Goal: Information Seeking & Learning: Learn about a topic

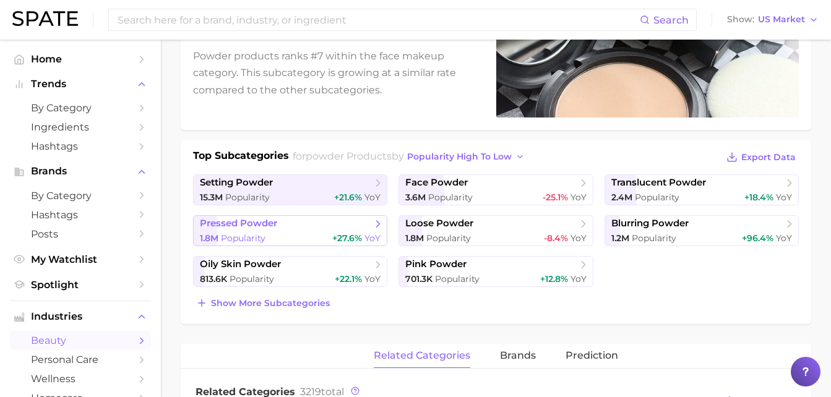
scroll to position [252, 0]
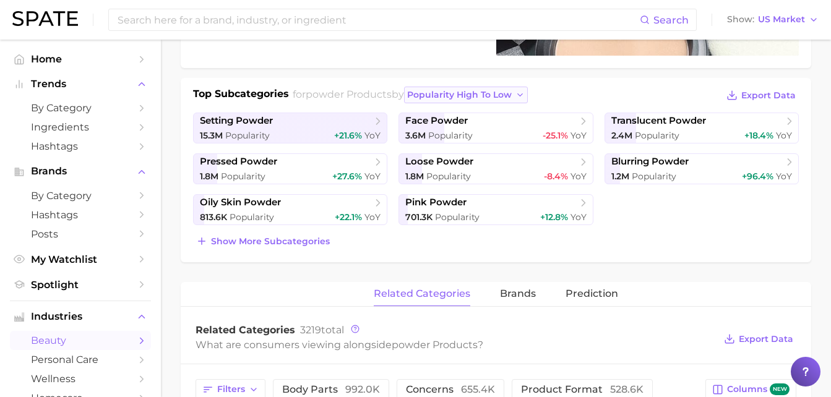
click at [495, 95] on span "popularity high to low" at bounding box center [459, 95] width 105 height 11
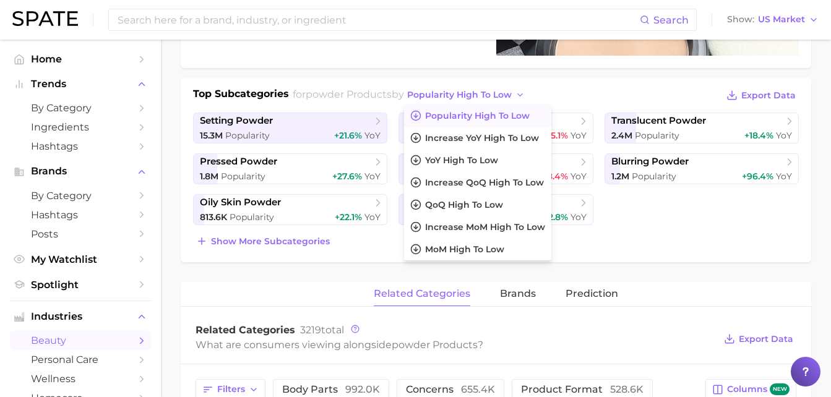
click at [488, 111] on span "Popularity high to low" at bounding box center [477, 116] width 105 height 11
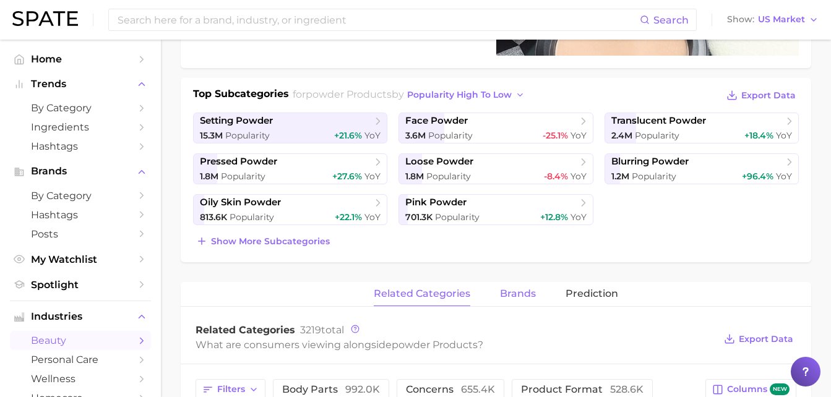
click at [513, 294] on span "brands" at bounding box center [518, 293] width 36 height 11
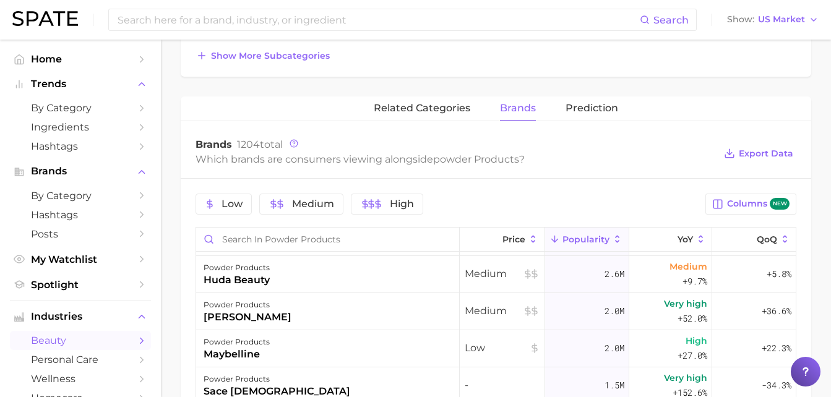
scroll to position [0, 0]
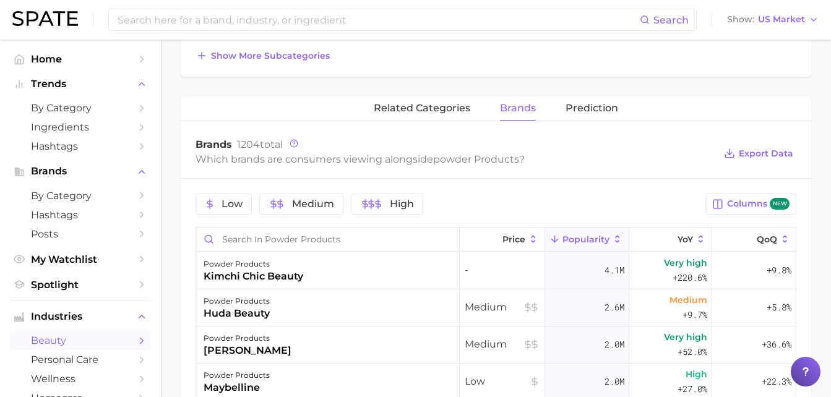
click at [602, 245] on button "Popularity" at bounding box center [587, 240] width 84 height 24
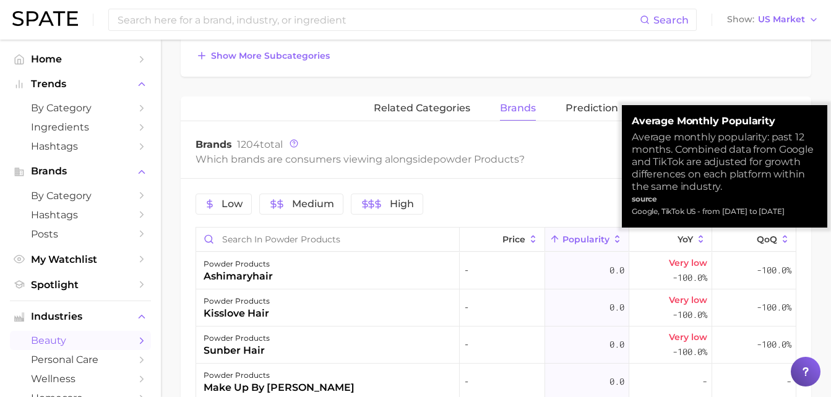
click at [594, 239] on span "Popularity" at bounding box center [586, 240] width 47 height 10
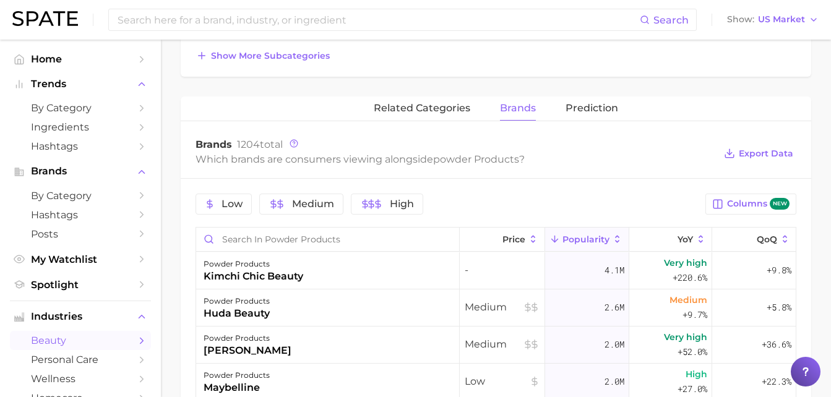
drag, startPoint x: 315, startPoint y: 277, endPoint x: 186, endPoint y: 275, distance: 129.4
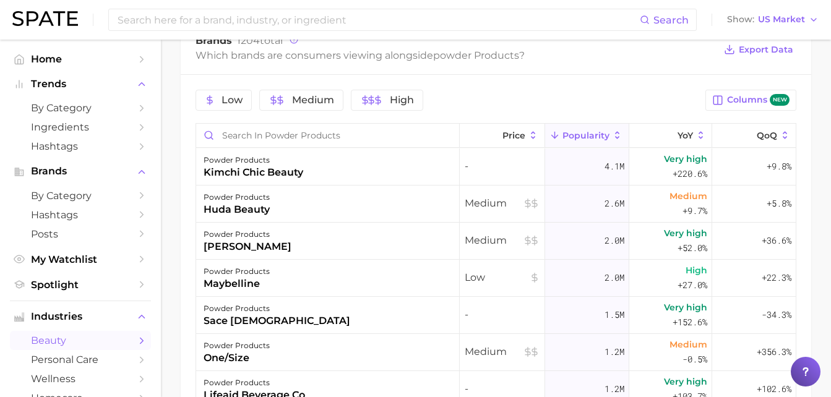
scroll to position [561, 0]
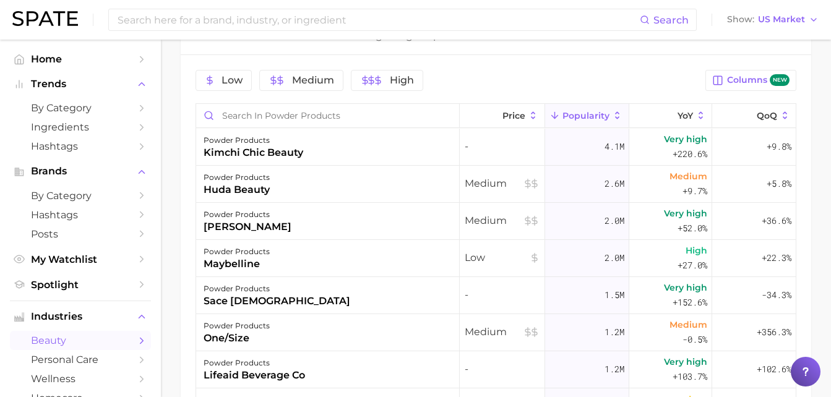
click at [587, 179] on div "2.6m" at bounding box center [587, 184] width 84 height 37
click at [586, 168] on div "2.6m" at bounding box center [587, 184] width 84 height 37
click at [241, 161] on div "powder products kimchi chic beauty" at bounding box center [328, 147] width 264 height 37
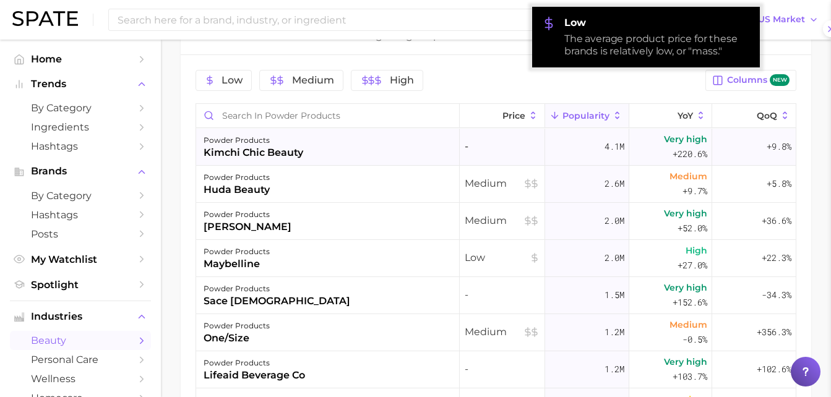
scroll to position [376, 0]
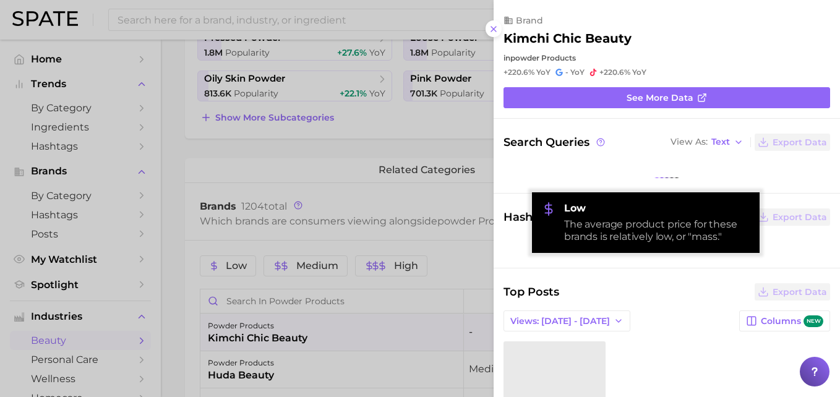
click at [274, 160] on div at bounding box center [420, 198] width 840 height 397
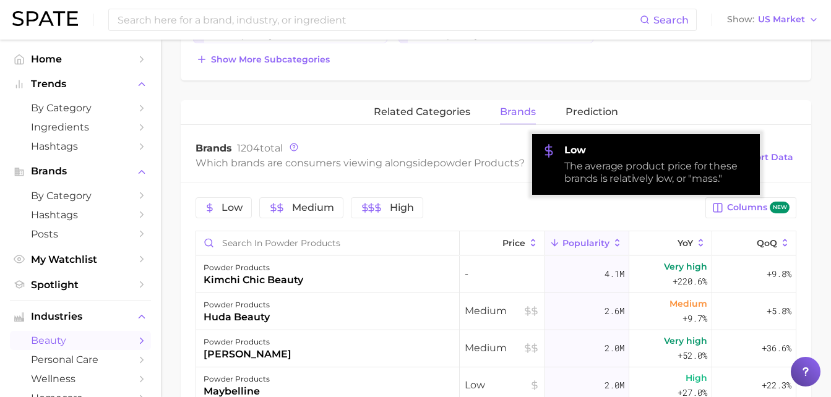
scroll to position [438, 0]
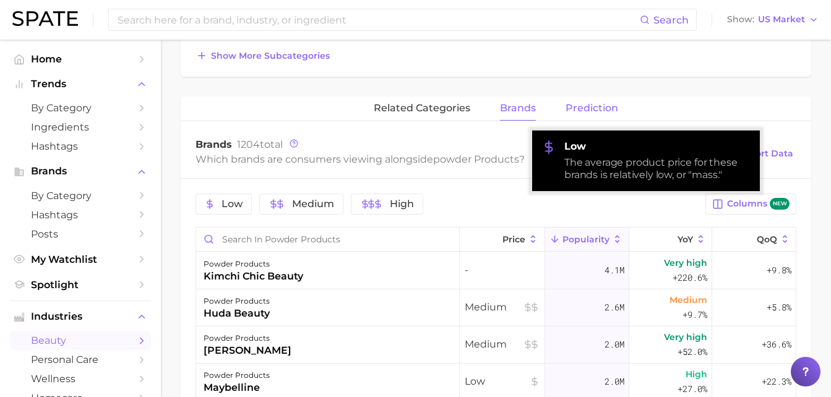
click at [600, 110] on span "Prediction" at bounding box center [592, 108] width 53 height 11
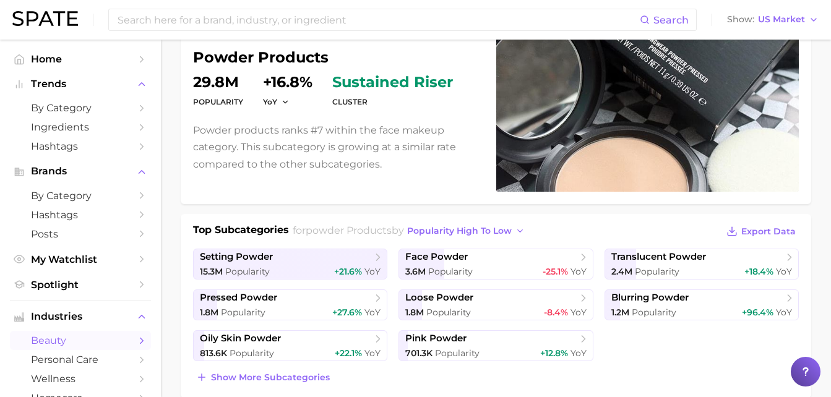
scroll to position [248, 0]
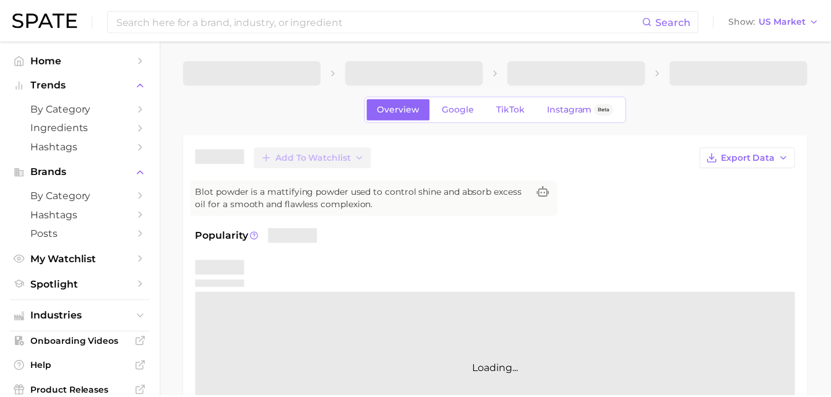
scroll to position [124, 0]
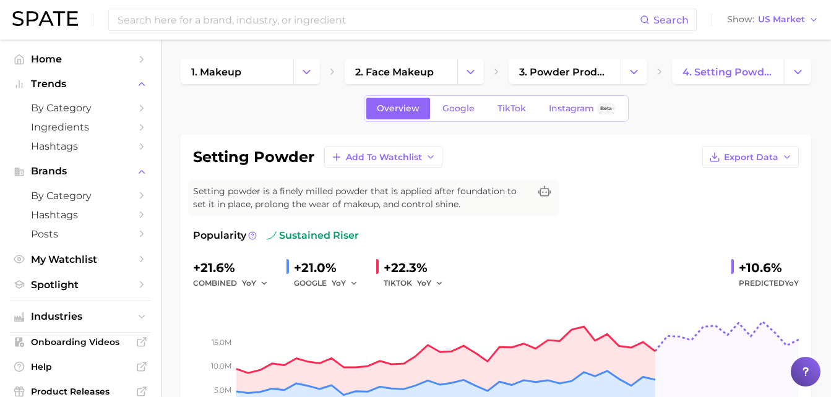
click at [54, 109] on span "by Category" at bounding box center [80, 108] width 99 height 12
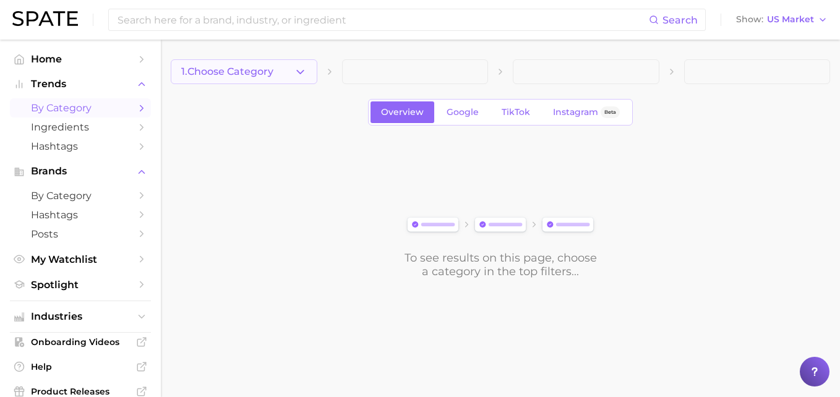
click at [285, 73] on button "1. Choose Category" at bounding box center [244, 71] width 147 height 25
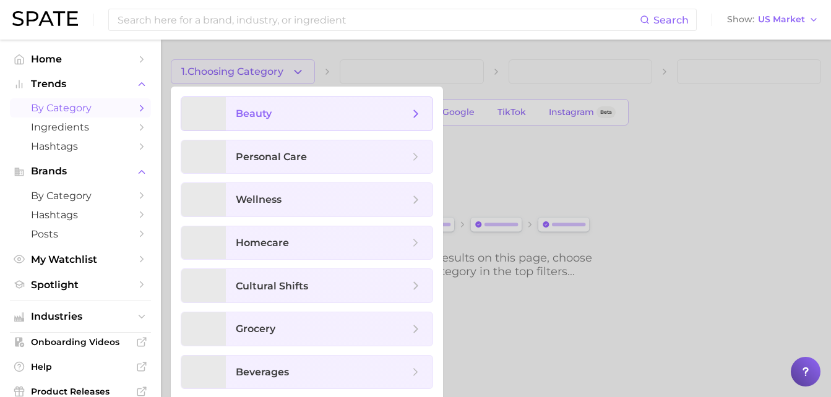
click at [270, 120] on span "beauty" at bounding box center [322, 114] width 173 height 14
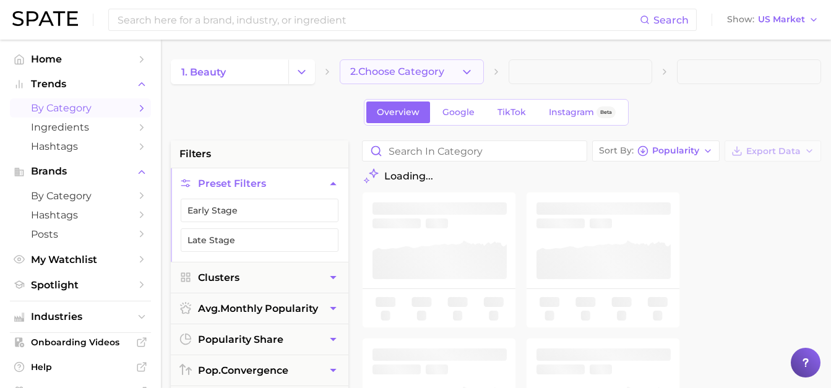
click at [458, 73] on button "2. Choose Category" at bounding box center [412, 71] width 144 height 25
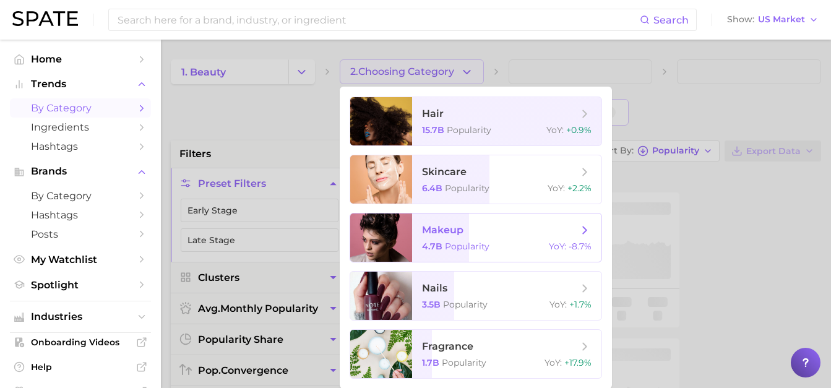
click at [436, 230] on span "makeup" at bounding box center [442, 230] width 41 height 12
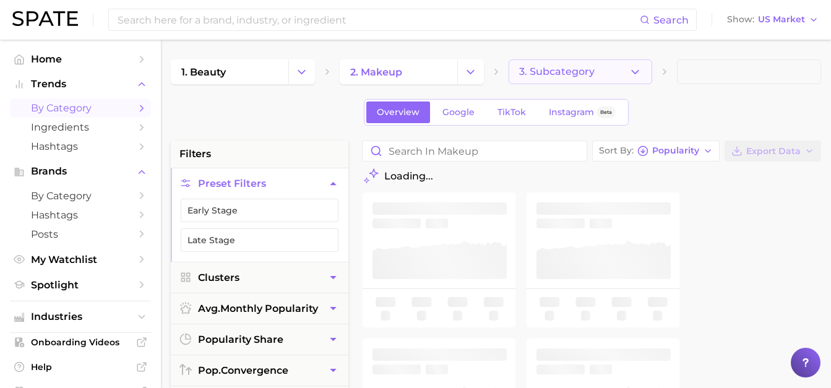
click at [568, 71] on span "3. Subcategory" at bounding box center [557, 71] width 76 height 11
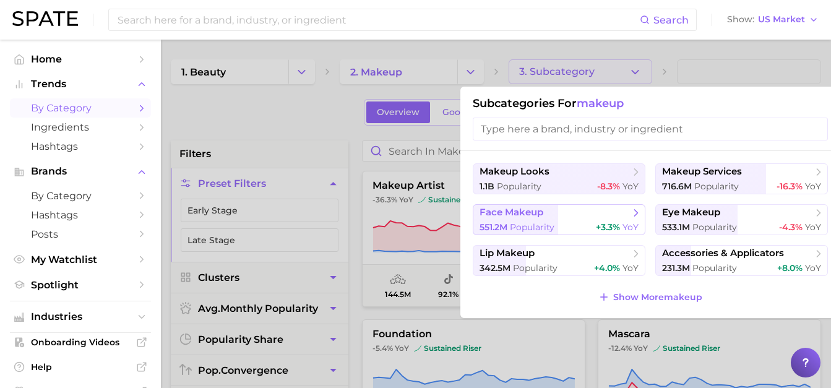
click at [544, 225] on span "Popularity" at bounding box center [532, 227] width 45 height 11
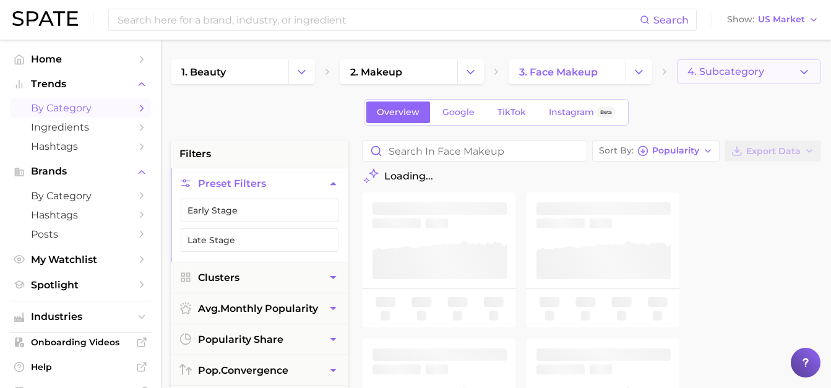
click at [762, 71] on span "4. Subcategory" at bounding box center [726, 71] width 77 height 11
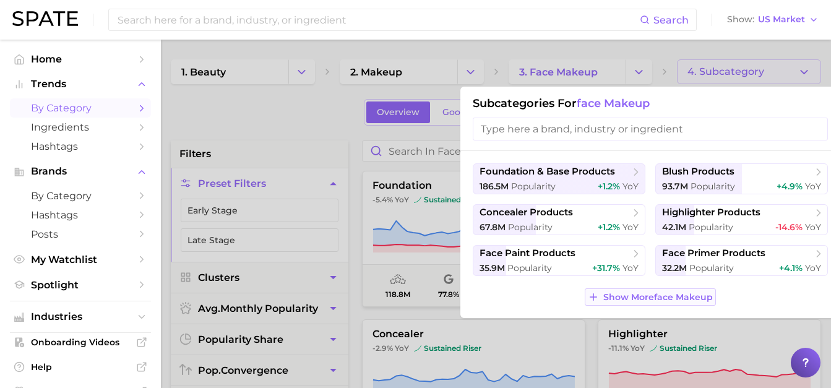
click at [633, 295] on span "Show More face makeup" at bounding box center [658, 297] width 110 height 11
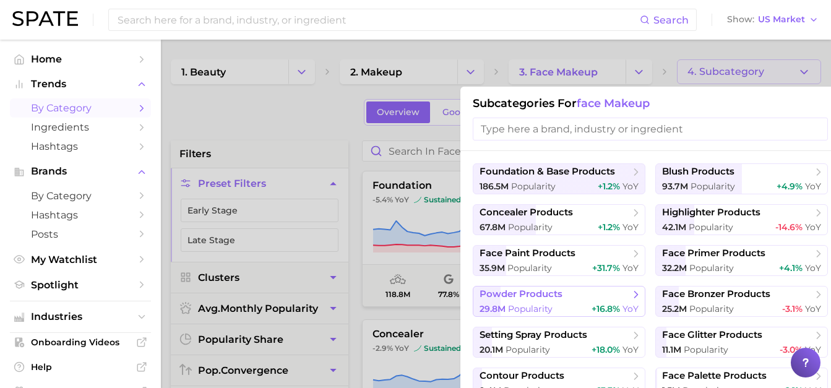
click at [565, 308] on div "29.8m Popularity +16.8% YoY" at bounding box center [559, 309] width 159 height 12
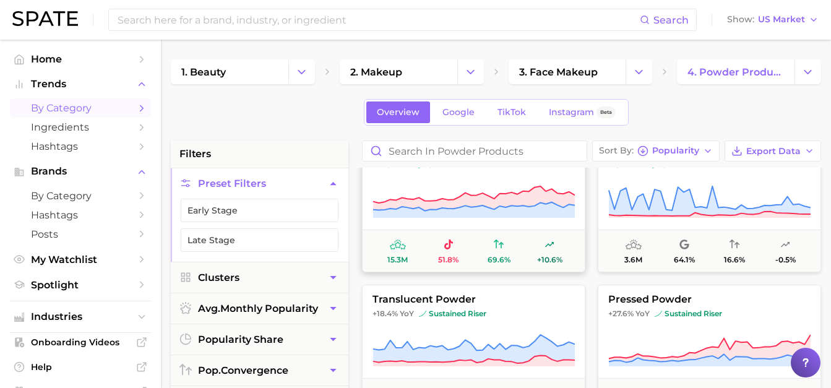
scroll to position [62, 0]
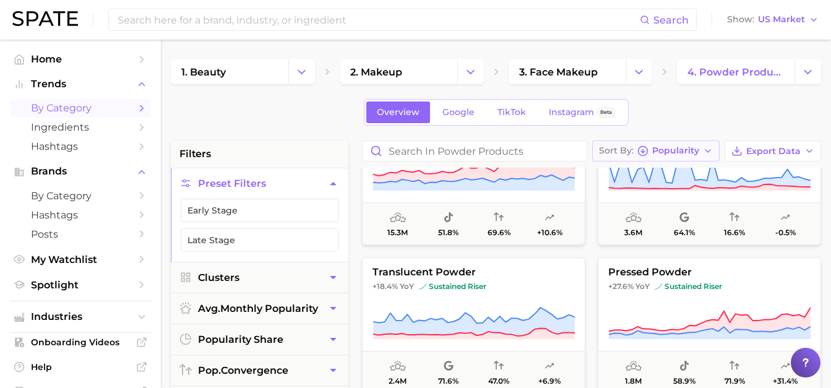
click at [693, 154] on span "Popularity" at bounding box center [675, 150] width 47 height 7
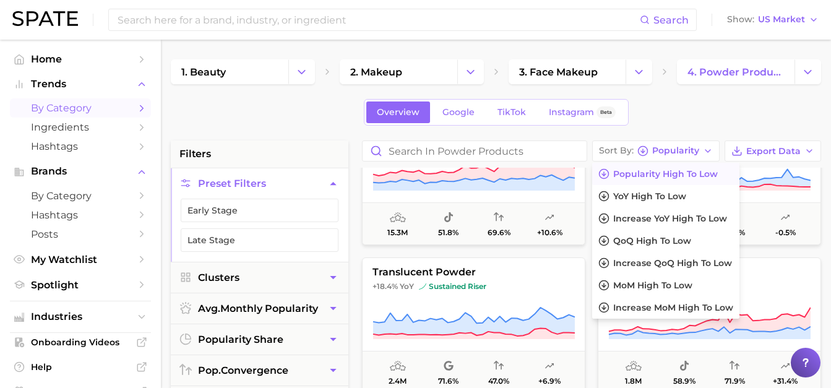
click at [649, 177] on span "Popularity high to low" at bounding box center [665, 174] width 105 height 11
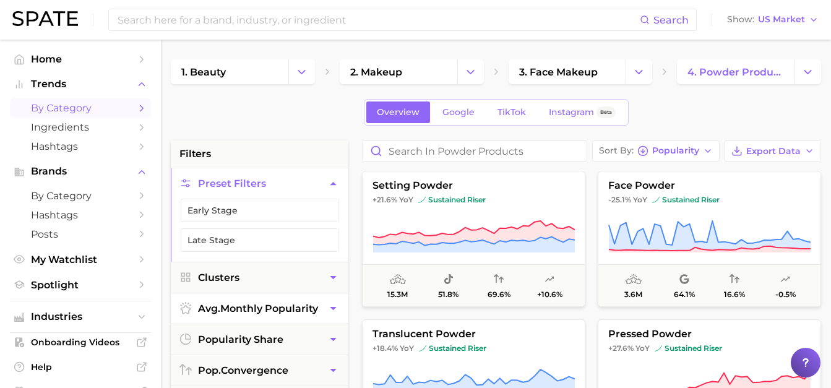
drag, startPoint x: 480, startPoint y: 230, endPoint x: 348, endPoint y: 317, distance: 158.6
click at [348, 317] on button "avg. monthly popularity" at bounding box center [260, 308] width 178 height 30
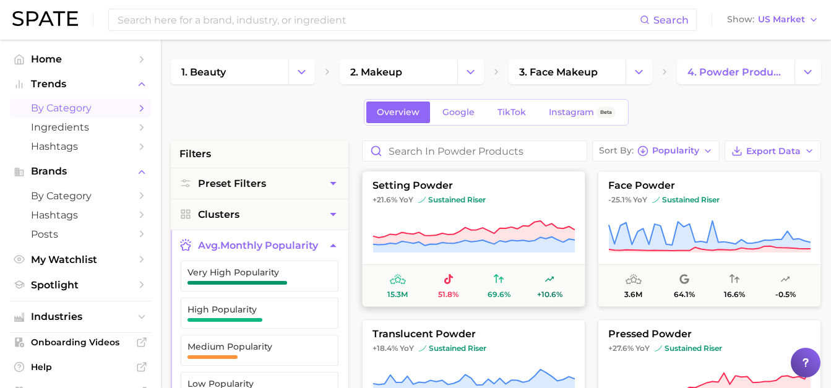
drag, startPoint x: 533, startPoint y: 229, endPoint x: 449, endPoint y: 199, distance: 89.3
click at [449, 199] on span "sustained riser" at bounding box center [451, 200] width 67 height 10
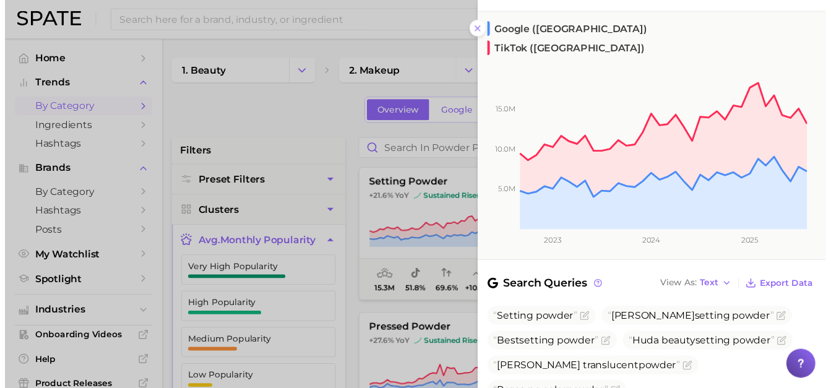
scroll to position [151, 0]
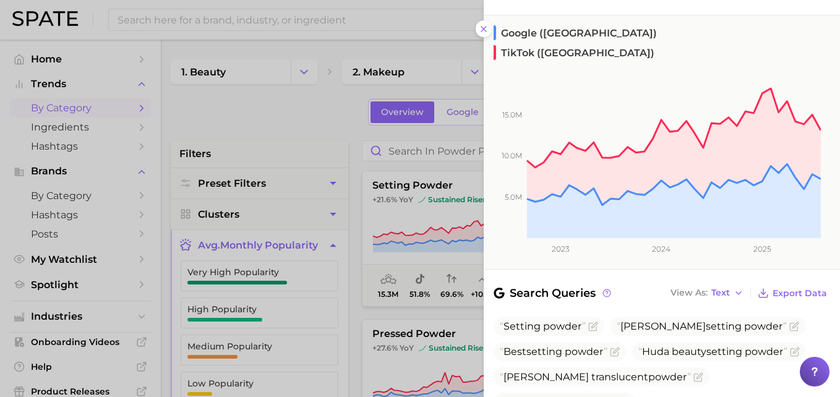
click at [353, 168] on div at bounding box center [420, 198] width 840 height 397
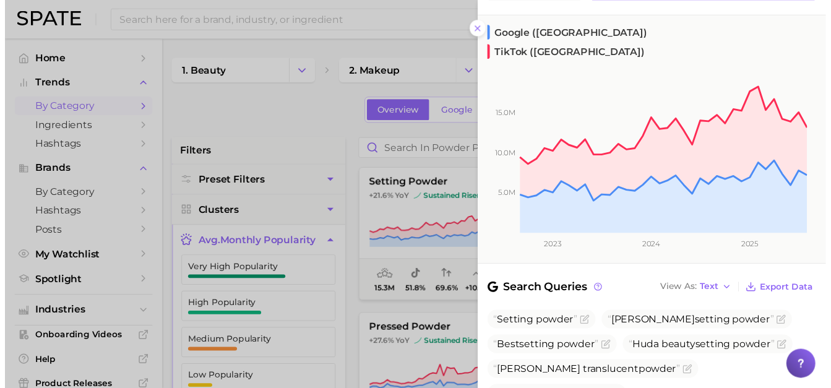
scroll to position [0, 0]
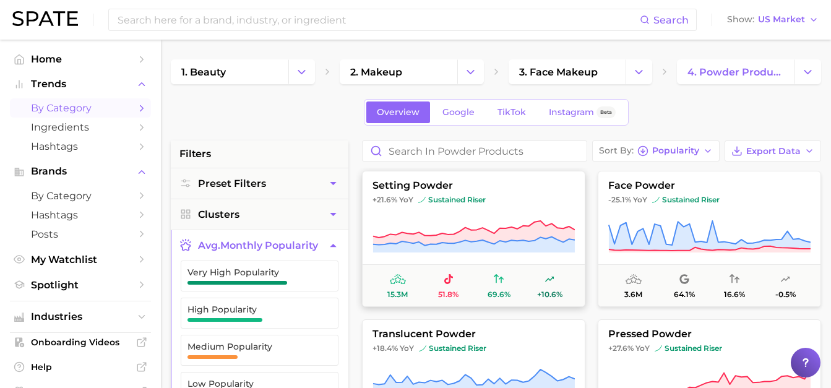
click at [501, 292] on span "69.6%" at bounding box center [499, 294] width 23 height 9
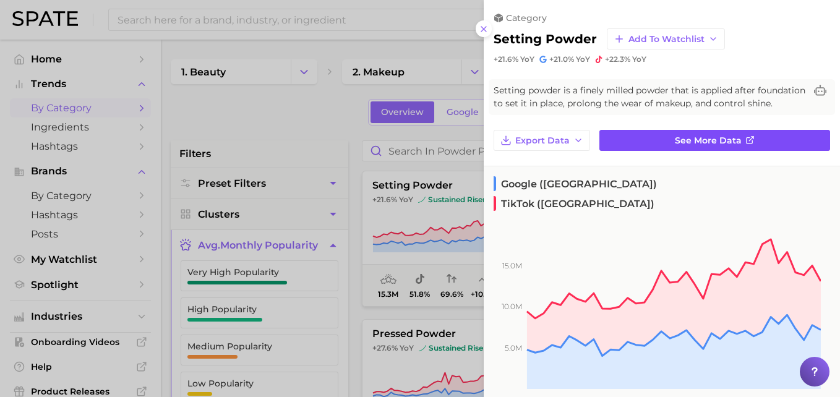
click at [659, 151] on link "See more data" at bounding box center [715, 140] width 231 height 21
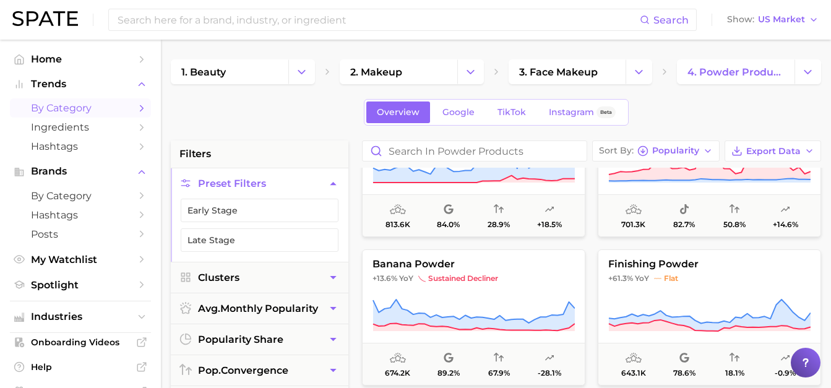
scroll to position [526, 0]
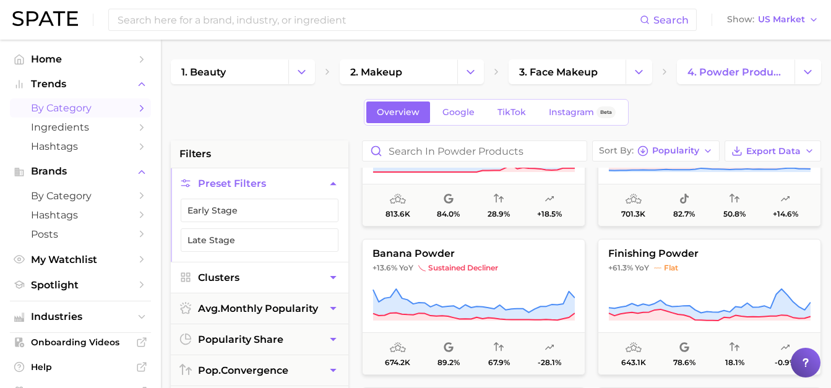
click at [269, 278] on button "Clusters" at bounding box center [260, 277] width 178 height 30
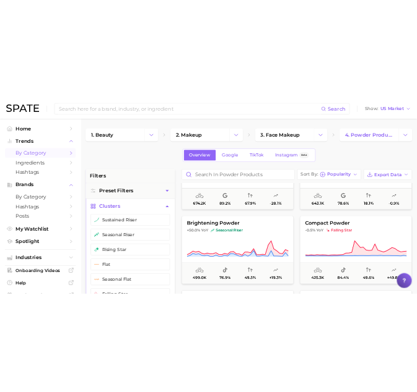
scroll to position [743, 0]
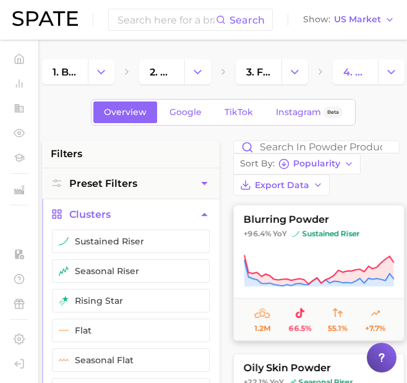
drag, startPoint x: 286, startPoint y: 258, endPoint x: 296, endPoint y: 296, distance: 39.0
click at [296, 296] on button "blurring powder +96.4% YoY sustained riser 1.2m 66.5% 55.1% +7.7%" at bounding box center [318, 273] width 171 height 136
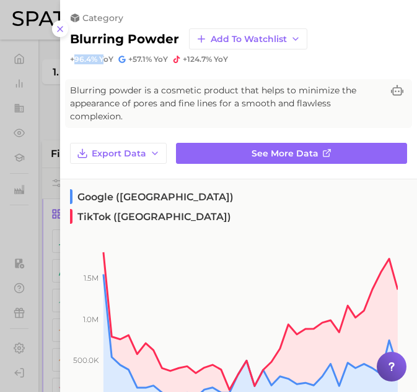
drag, startPoint x: 72, startPoint y: 61, endPoint x: 104, endPoint y: 60, distance: 31.6
click at [104, 60] on span "+96.4% YoY" at bounding box center [91, 59] width 43 height 10
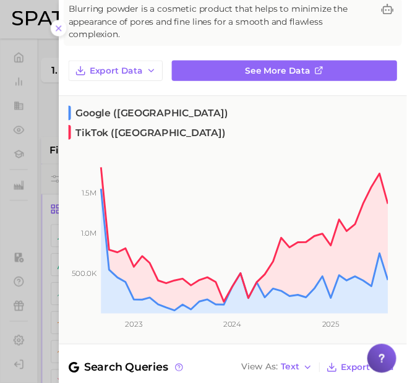
scroll to position [0, 0]
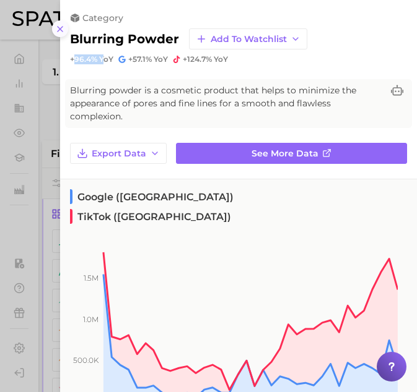
click at [57, 27] on icon at bounding box center [60, 29] width 10 height 10
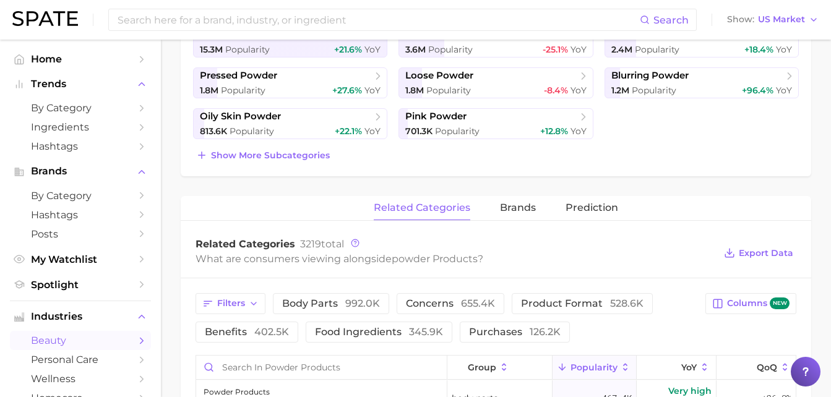
scroll to position [433, 0]
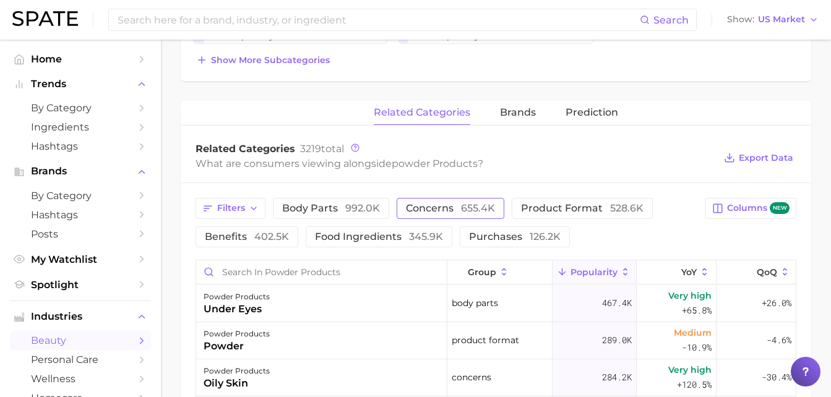
click at [461, 208] on span "655.4k" at bounding box center [478, 208] width 34 height 12
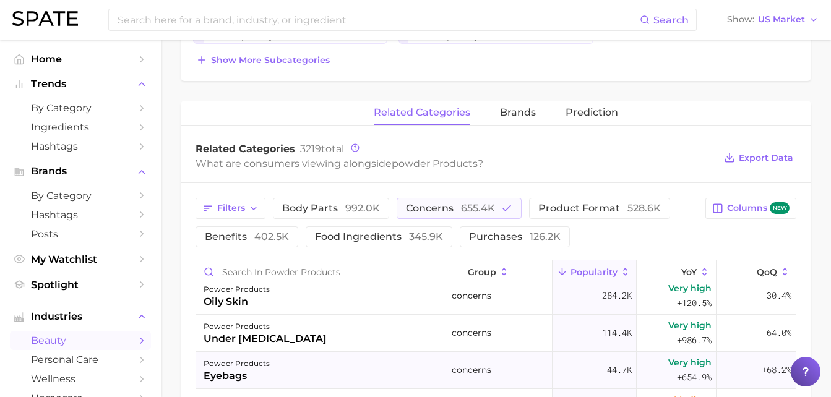
scroll to position [0, 0]
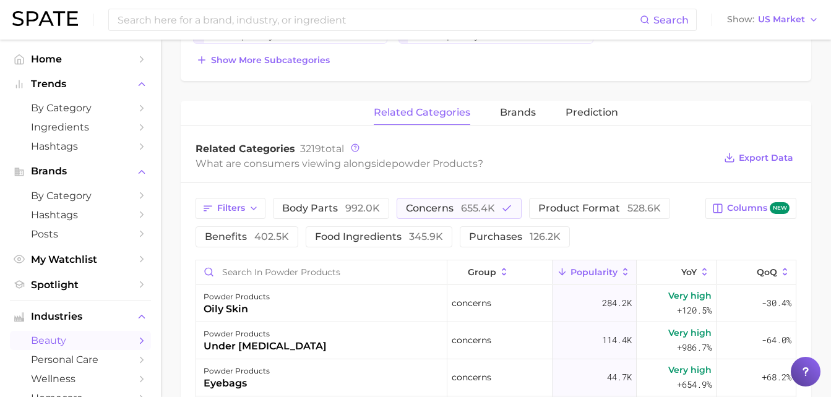
click at [620, 270] on icon at bounding box center [625, 272] width 11 height 11
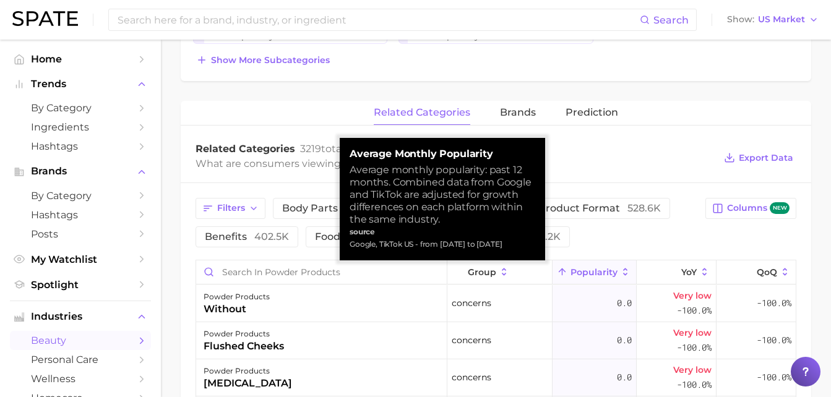
click at [620, 270] on icon at bounding box center [625, 272] width 11 height 11
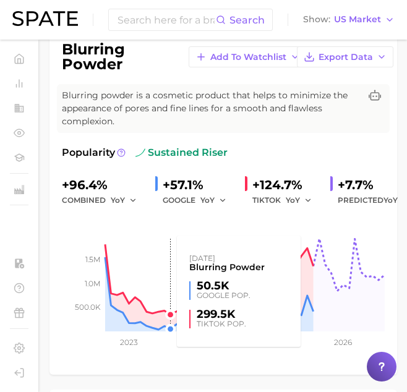
scroll to position [186, 0]
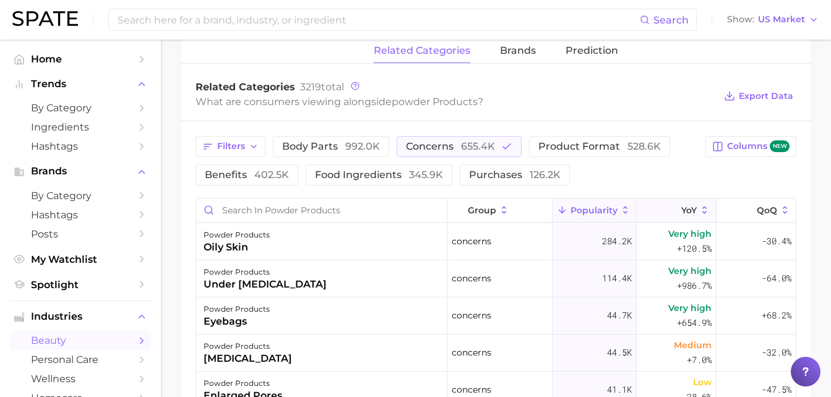
click at [407, 214] on polyline at bounding box center [673, 211] width 6 height 3
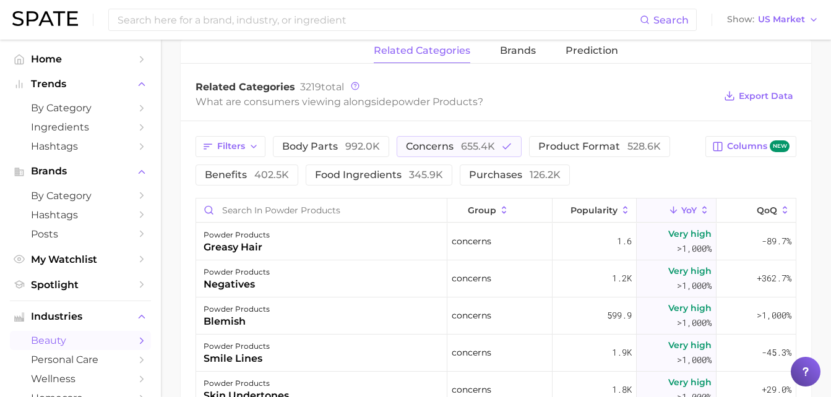
click at [407, 212] on button "YoY" at bounding box center [676, 211] width 79 height 24
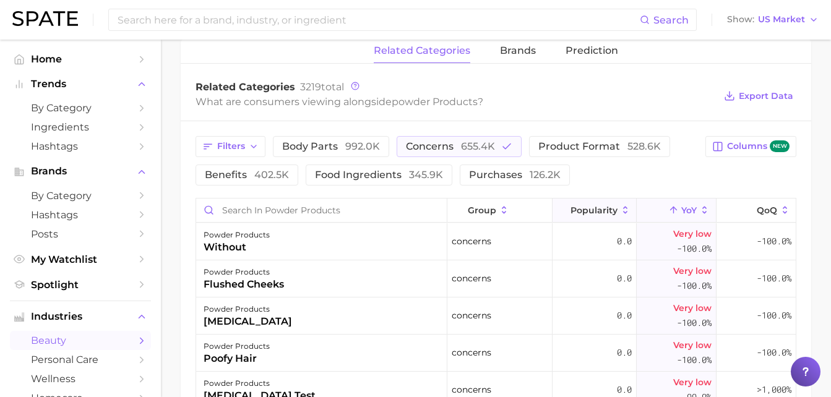
click at [407, 214] on span "Popularity" at bounding box center [594, 210] width 47 height 10
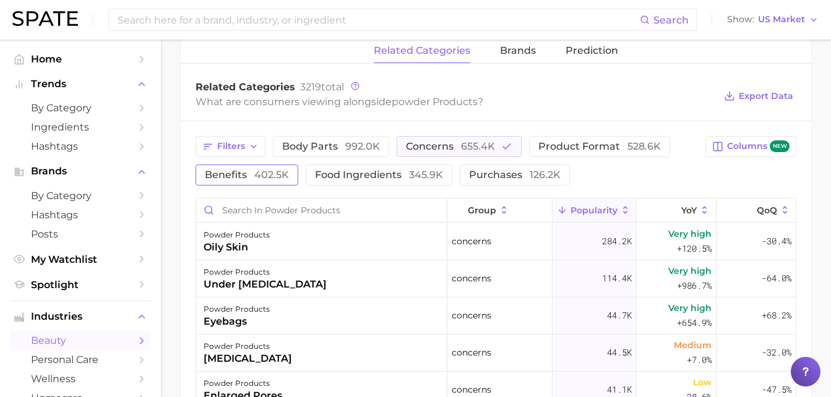
drag, startPoint x: 283, startPoint y: 173, endPoint x: 317, endPoint y: 168, distance: 33.7
click at [283, 173] on span "402.5k" at bounding box center [271, 175] width 35 height 12
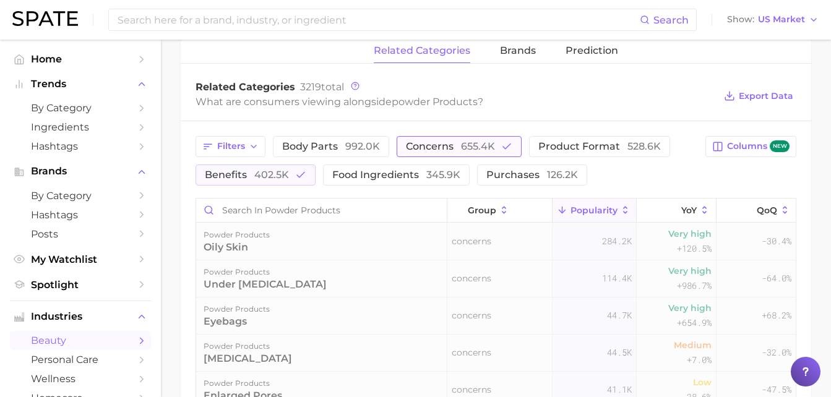
click at [407, 147] on span "655.4k" at bounding box center [478, 146] width 34 height 12
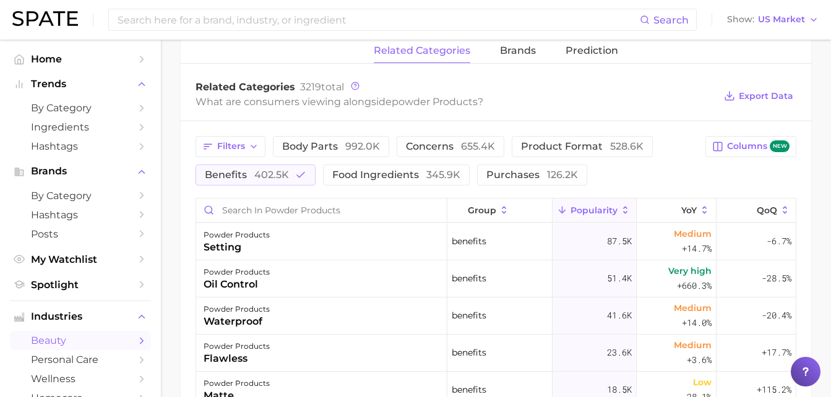
click at [407, 210] on span "Popularity" at bounding box center [594, 210] width 47 height 10
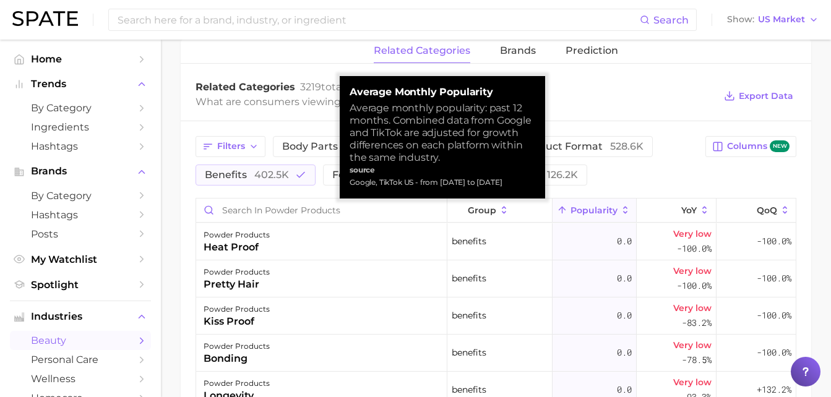
click at [407, 210] on span "Popularity" at bounding box center [594, 210] width 47 height 10
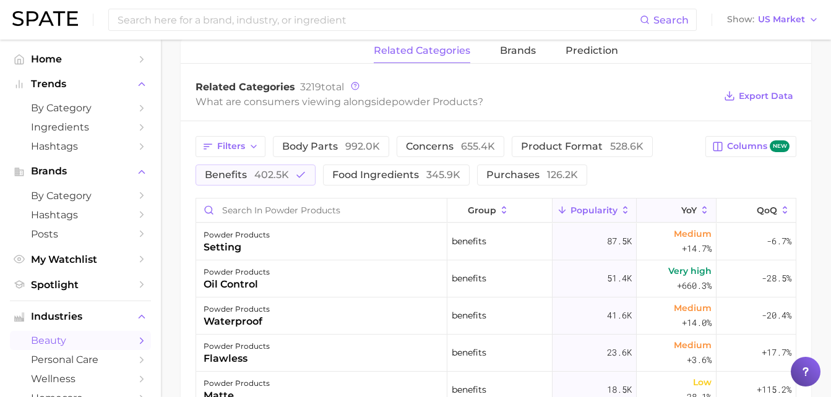
click at [407, 209] on button "YoY" at bounding box center [676, 211] width 79 height 24
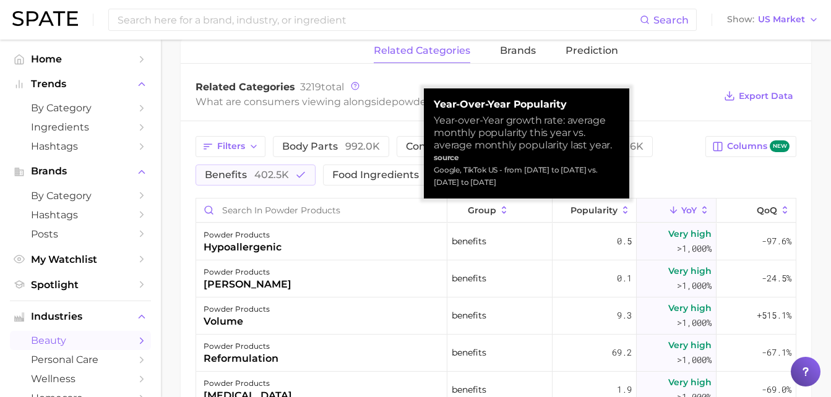
click at [407, 210] on button "YoY" at bounding box center [676, 211] width 79 height 24
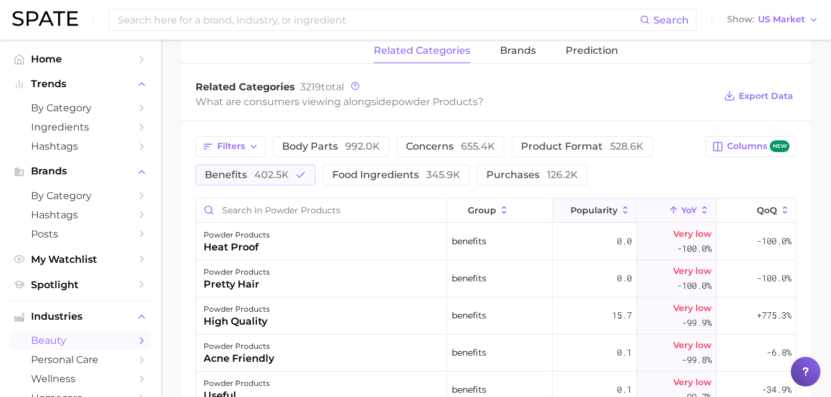
click at [407, 210] on span "Popularity" at bounding box center [594, 210] width 47 height 10
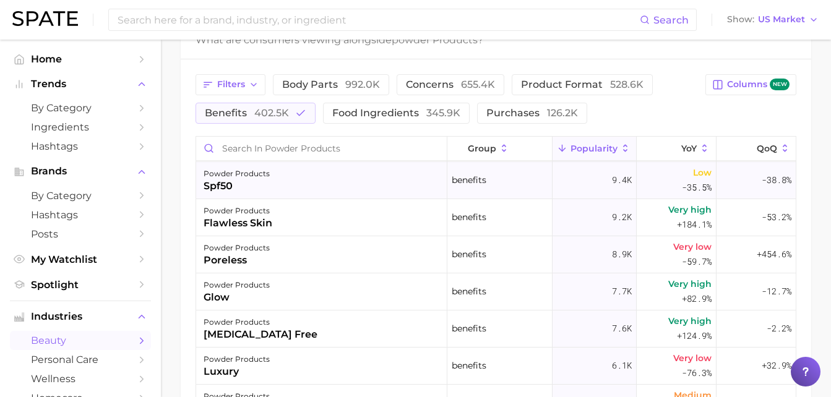
scroll to position [371, 0]
click at [407, 156] on button "YoY" at bounding box center [676, 149] width 79 height 24
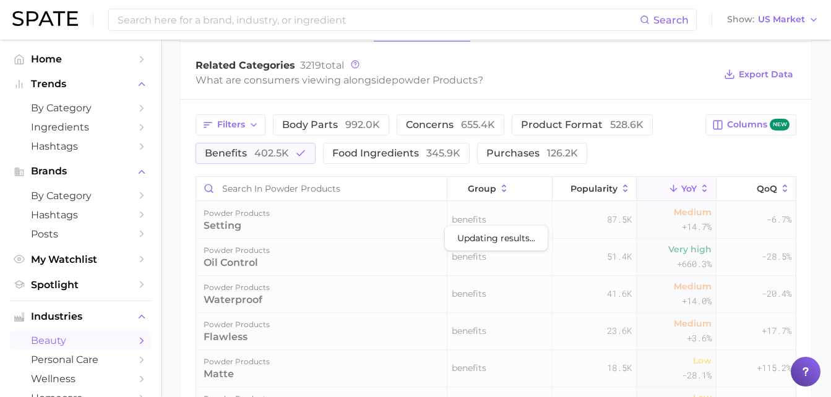
scroll to position [495, 0]
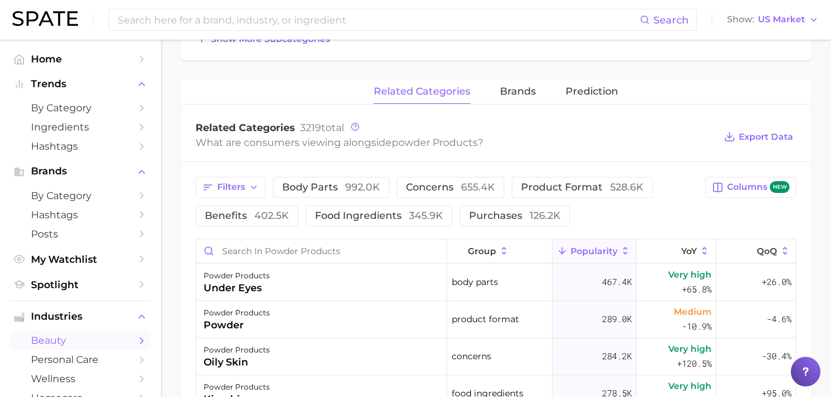
scroll to position [455, 0]
click at [240, 218] on span "benefits 402.5k" at bounding box center [247, 215] width 84 height 10
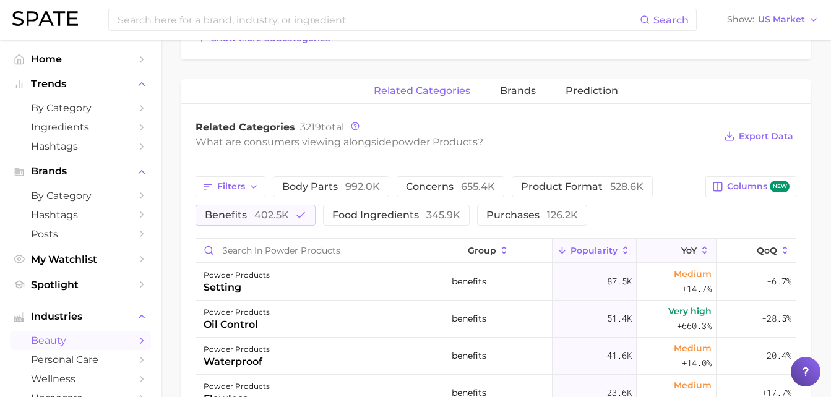
click at [668, 255] on icon at bounding box center [673, 250] width 11 height 11
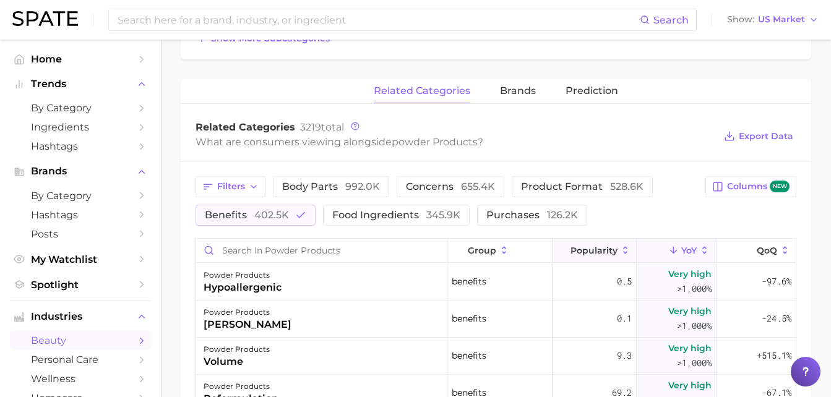
click at [604, 252] on span "Popularity" at bounding box center [594, 251] width 47 height 10
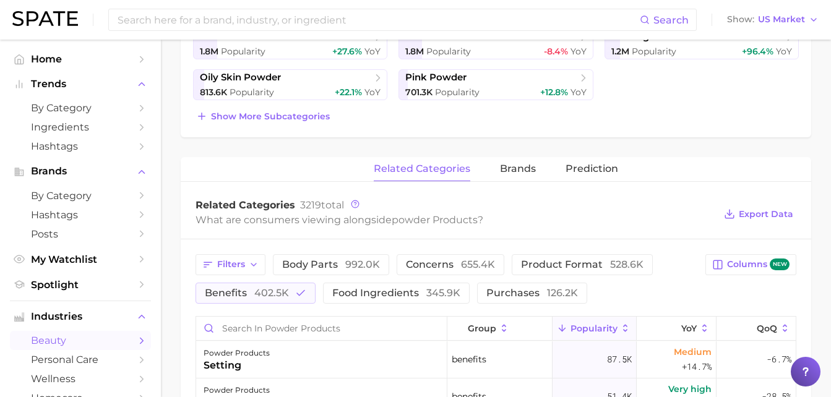
scroll to position [378, 0]
drag, startPoint x: 463, startPoint y: 264, endPoint x: 443, endPoint y: 270, distance: 20.6
click at [463, 264] on span "655.4k" at bounding box center [478, 263] width 34 height 12
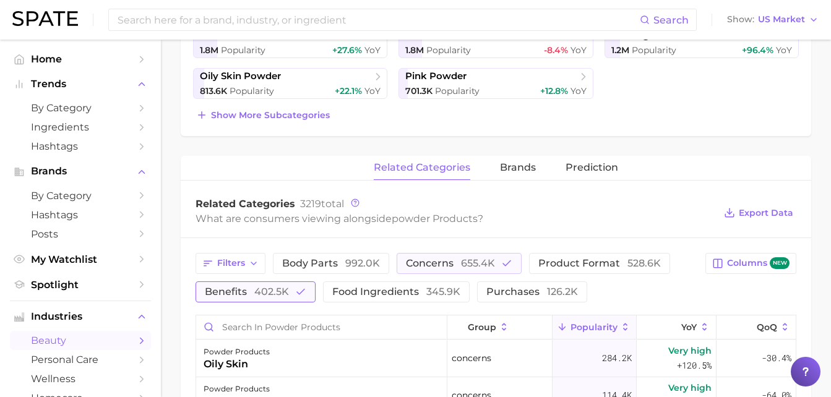
click at [279, 297] on span "402.5k" at bounding box center [271, 292] width 35 height 12
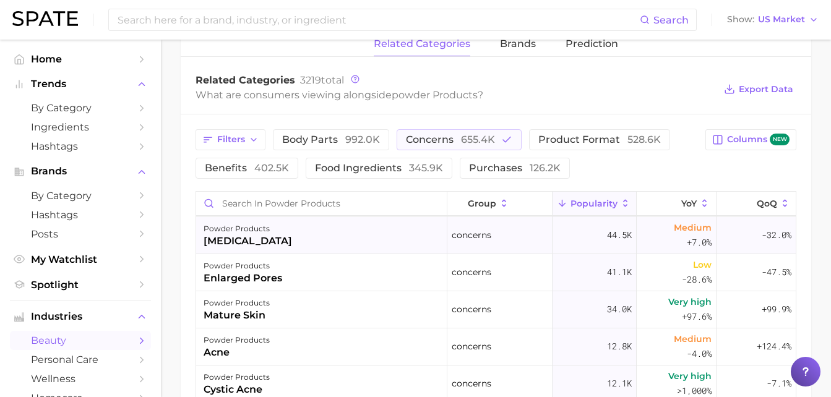
scroll to position [124, 0]
